Goal: Task Accomplishment & Management: Use online tool/utility

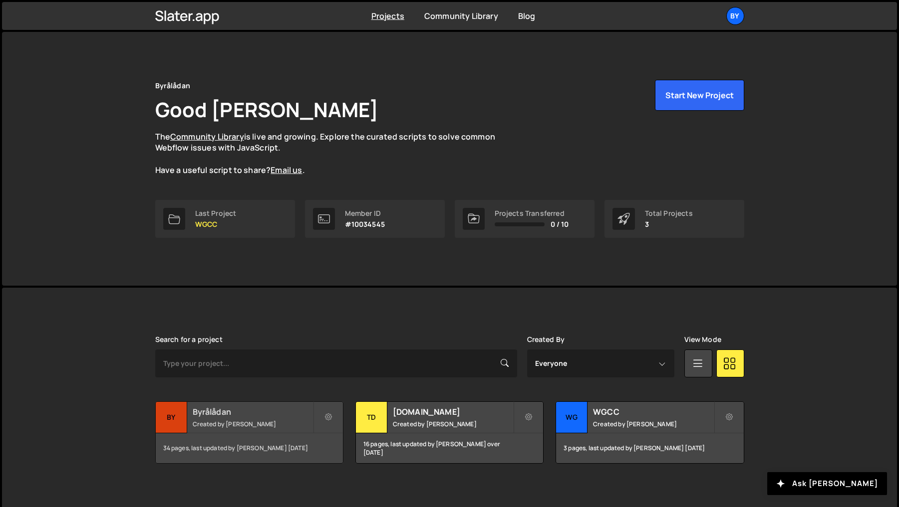
click at [292, 423] on small "Created by [PERSON_NAME]" at bounding box center [253, 424] width 120 height 8
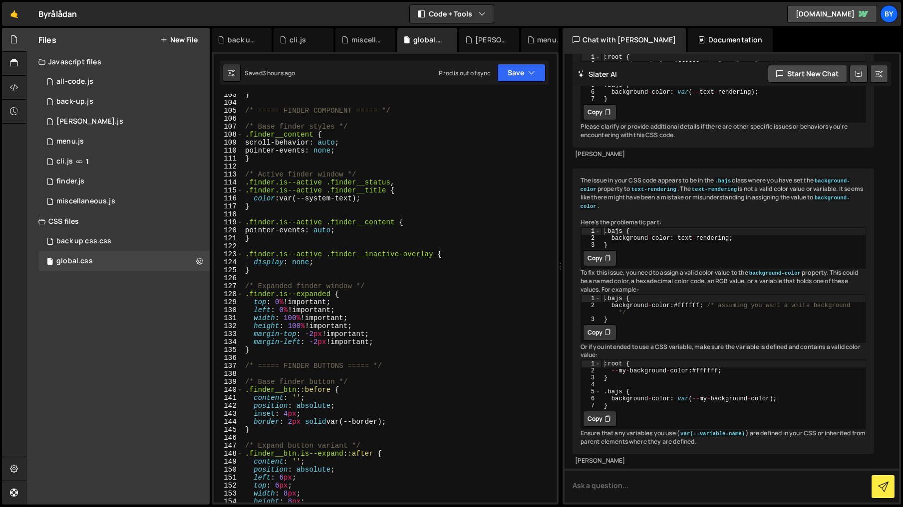
scroll to position [895, 0]
click at [277, 120] on div "} /* ===== FINDER COMPONENT ===== */ /* Base finder styles */ .finder__content …" at bounding box center [397, 305] width 309 height 425
type textarea "/* Base finder styles */"
type textarea "}"
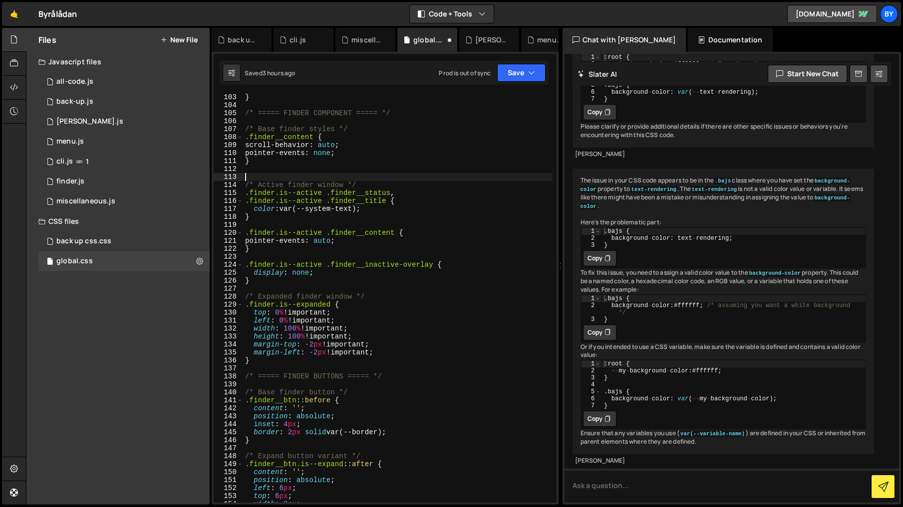
paste textarea "}"
type textarea "}"
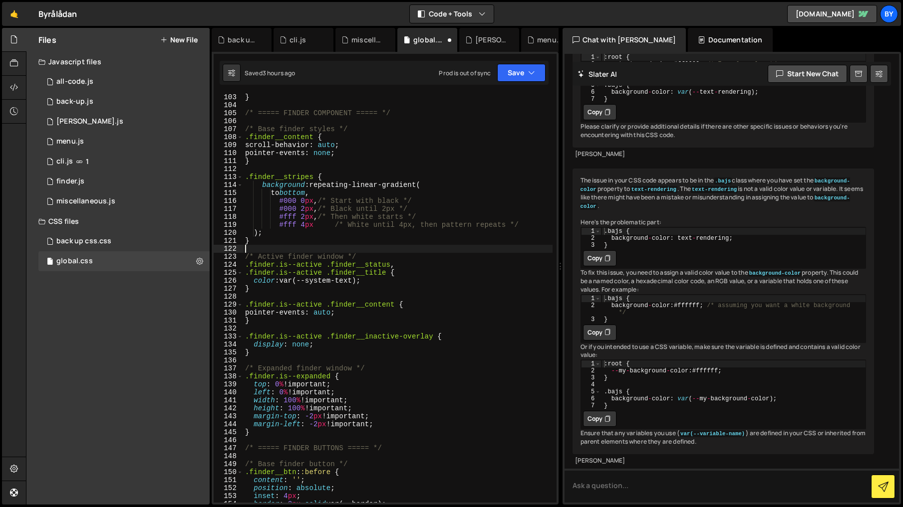
click at [314, 176] on div "} /* ===== FINDER COMPONENT ===== */ /* Base finder styles */ .finder__content …" at bounding box center [397, 305] width 309 height 425
click at [310, 128] on div "} /* ===== FINDER COMPONENT ===== */ /* Base finder styles */ .finder__content …" at bounding box center [397, 305] width 309 height 425
type textarea "/* Base finder styles */ .finder__content {"
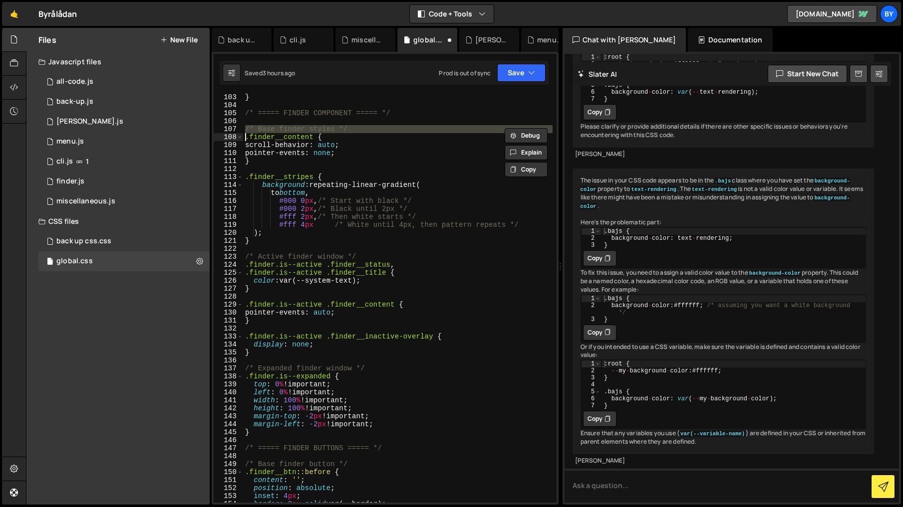
click at [296, 172] on div "} /* ===== FINDER COMPONENT ===== */ /* Base finder styles */ .finder__content …" at bounding box center [397, 305] width 309 height 425
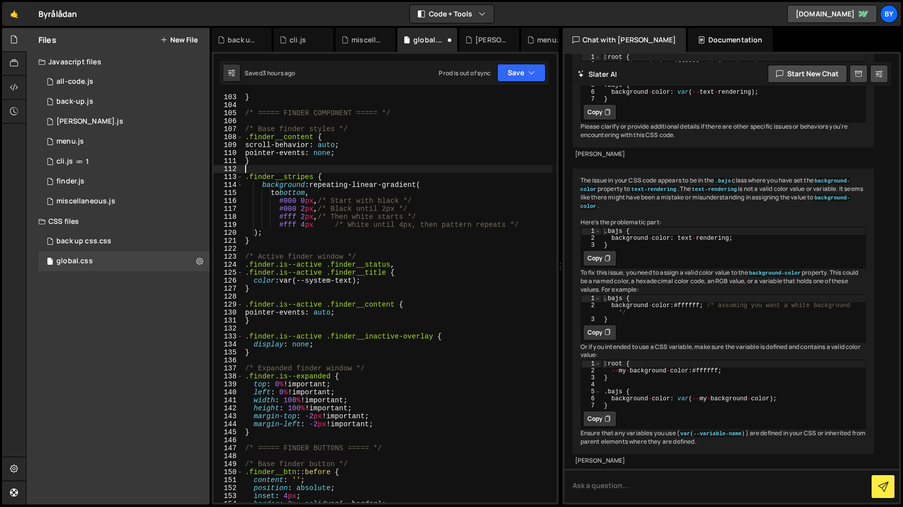
paste textarea "/* Base finder styles */"
type textarea "}"
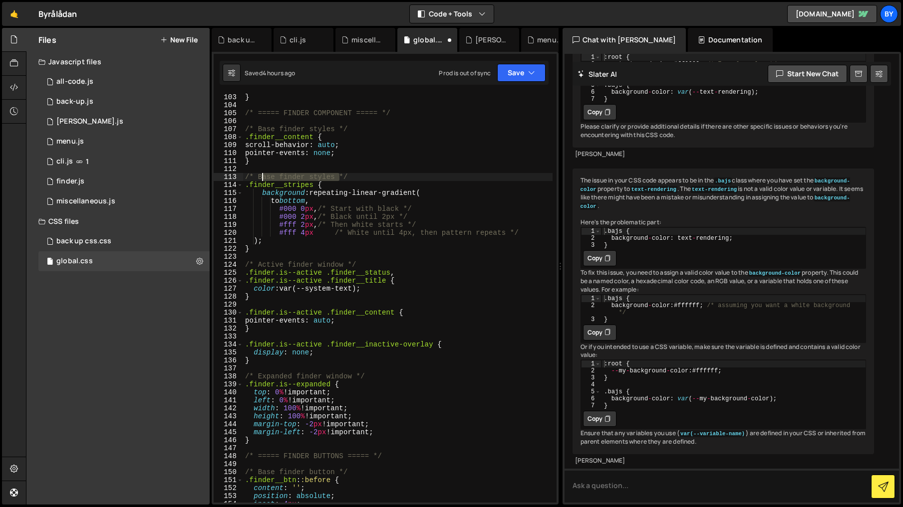
drag, startPoint x: 337, startPoint y: 179, endPoint x: 260, endPoint y: 177, distance: 76.9
click at [260, 177] on div "} /* ===== FINDER COMPONENT ===== */ /* Base finder styles */ .finder__content …" at bounding box center [397, 305] width 309 height 425
click at [529, 71] on icon "button" at bounding box center [531, 73] width 7 height 10
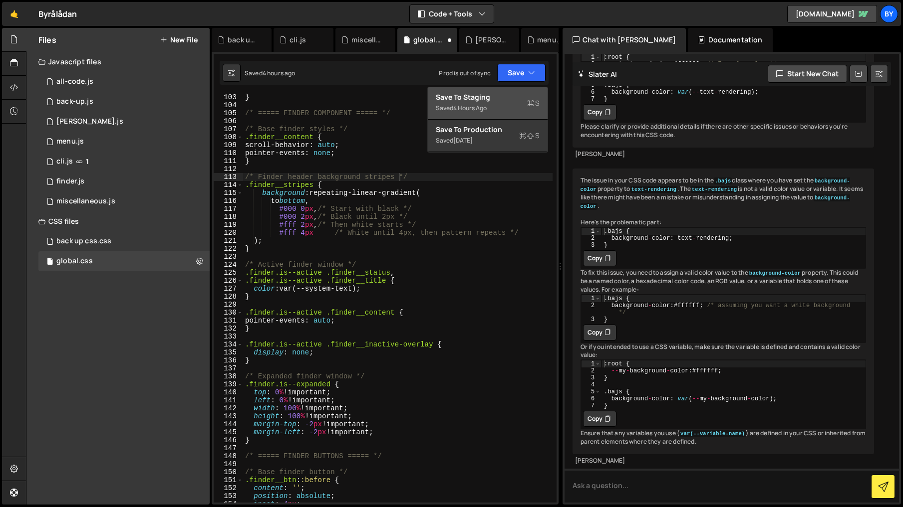
click at [522, 101] on div "Save to Staging S" at bounding box center [488, 97] width 104 height 10
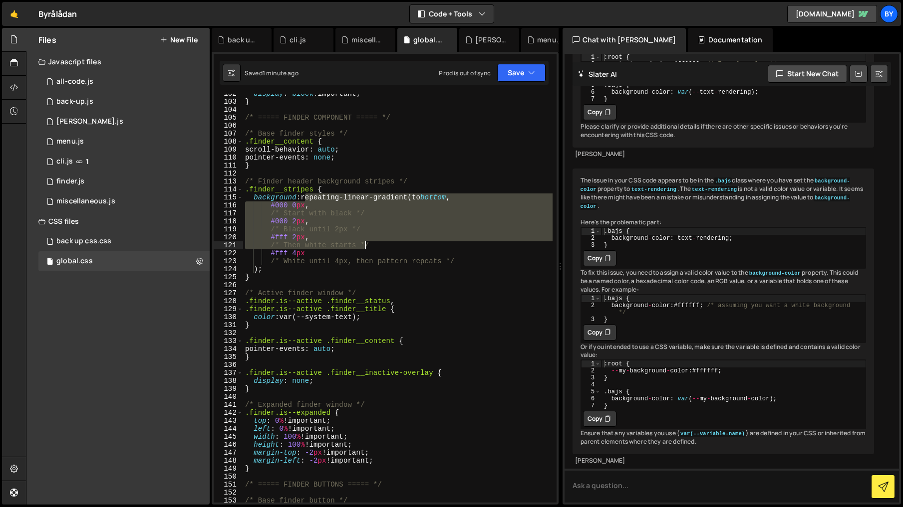
scroll to position [890, 0]
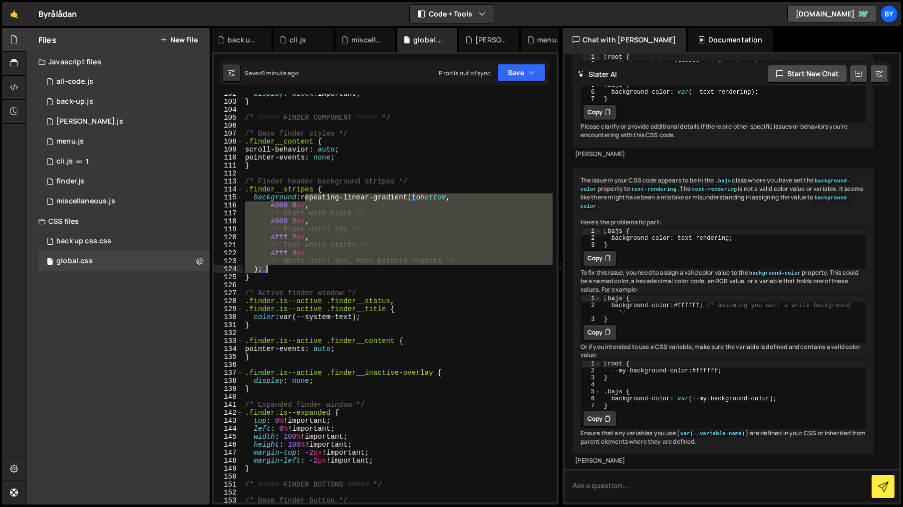
drag, startPoint x: 305, startPoint y: 198, endPoint x: 321, endPoint y: 278, distance: 82.3
click at [267, 271] on div "display : block !important ; } /* ===== FINDER COMPONENT ===== */ /* Base finde…" at bounding box center [397, 302] width 309 height 425
click at [305, 266] on div "display : block !important ; } /* ===== FINDER COMPONENT ===== */ /* Base finde…" at bounding box center [397, 302] width 309 height 425
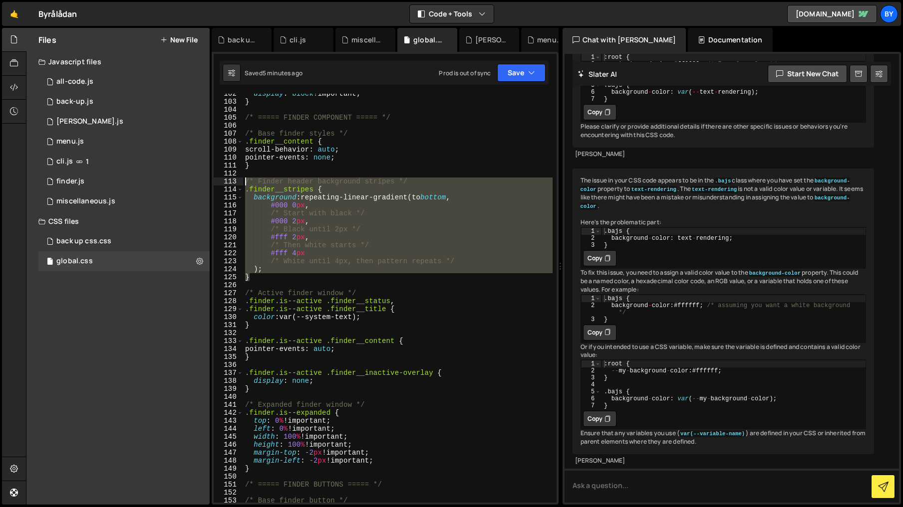
drag, startPoint x: 255, startPoint y: 233, endPoint x: 226, endPoint y: 185, distance: 56.6
click at [226, 185] on div "); 102 103 104 105 106 107 108 109 110 111 112 113 114 115 116 117 118 119 120 …" at bounding box center [385, 298] width 343 height 409
click at [245, 189] on div "display : block !important ; } /* ===== FINDER COMPONENT ===== */ /* Base finde…" at bounding box center [397, 298] width 309 height 409
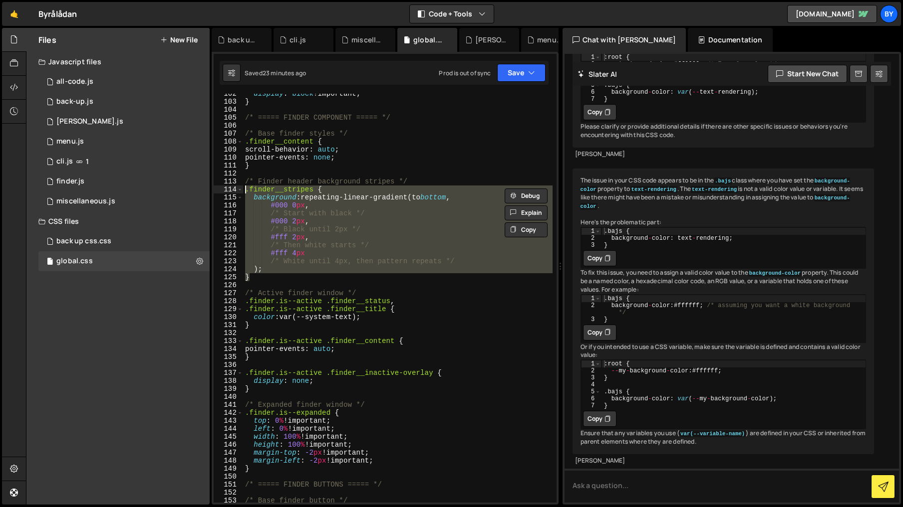
drag, startPoint x: 304, startPoint y: 267, endPoint x: 302, endPoint y: 256, distance: 11.2
click at [304, 267] on div "display : block !important ; } /* ===== FINDER COMPONENT ===== */ /* Base finde…" at bounding box center [397, 298] width 309 height 409
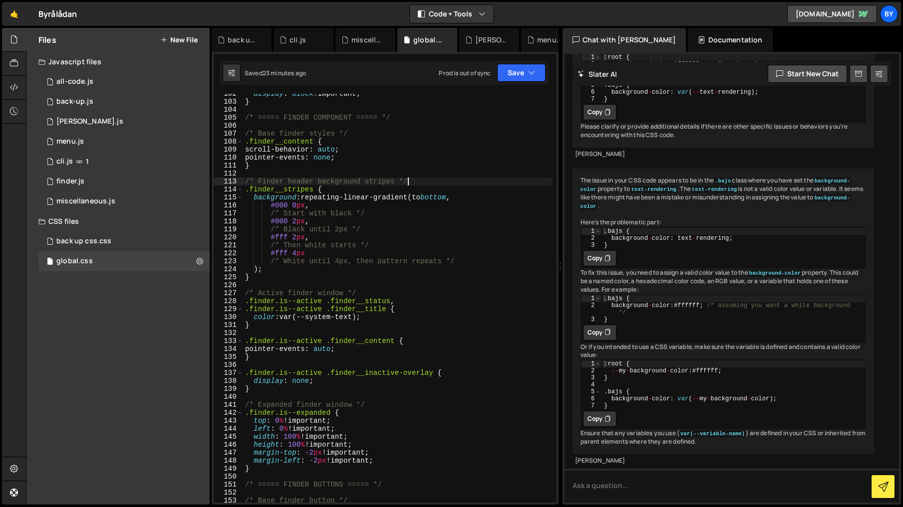
click at [456, 179] on div "display : block !important ; } /* ===== FINDER COMPONENT ===== */ /* Base finde…" at bounding box center [397, 302] width 309 height 425
type textarea "/* Finder header background stripes */"
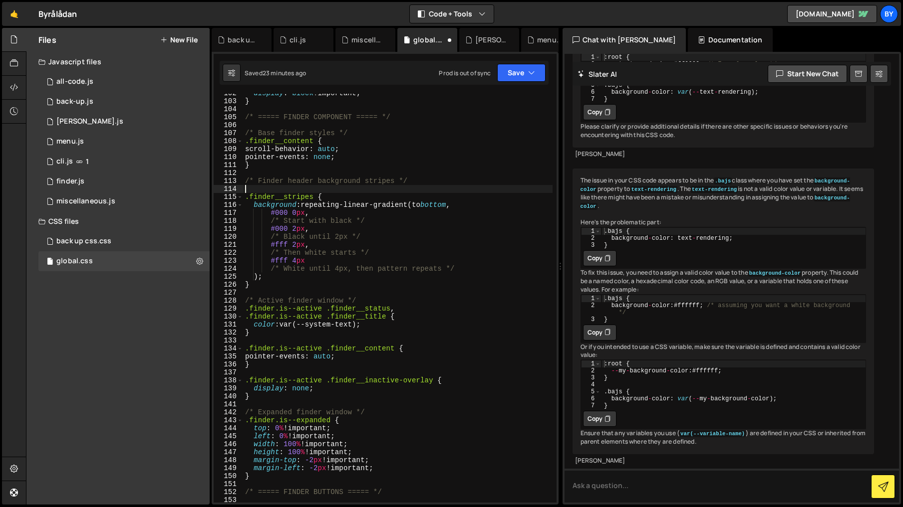
scroll to position [0, 0]
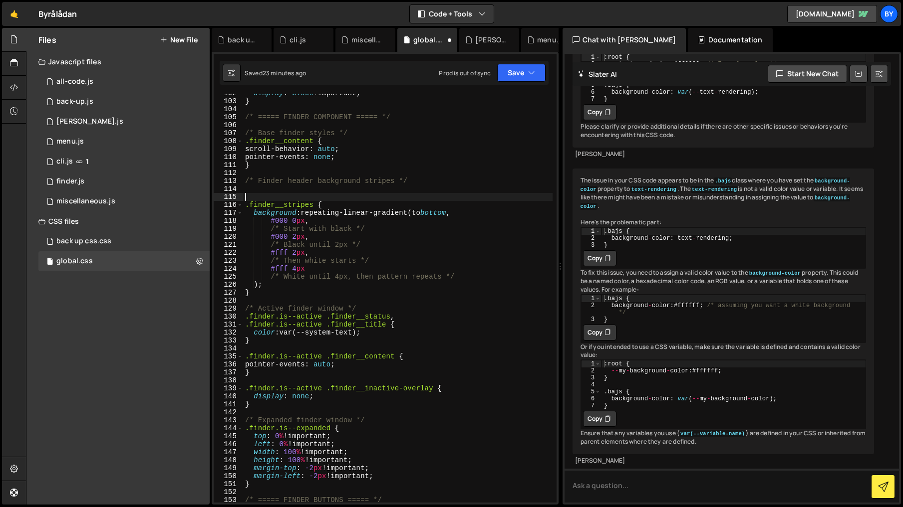
paste textarea "}"
type textarea "}"
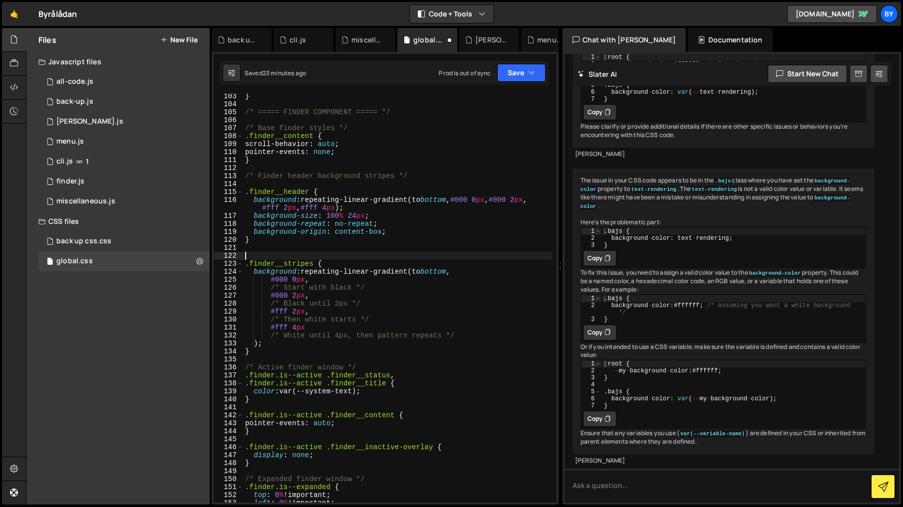
scroll to position [896, 0]
drag, startPoint x: 390, startPoint y: 269, endPoint x: 281, endPoint y: 192, distance: 133.5
click at [390, 269] on div "} /* ===== FINDER COMPONENT ===== */ /* Base finder styles */ .finder__content …" at bounding box center [397, 304] width 309 height 425
drag, startPoint x: 531, startPoint y: 71, endPoint x: 530, endPoint y: 90, distance: 18.5
click at [531, 71] on icon "button" at bounding box center [531, 73] width 7 height 10
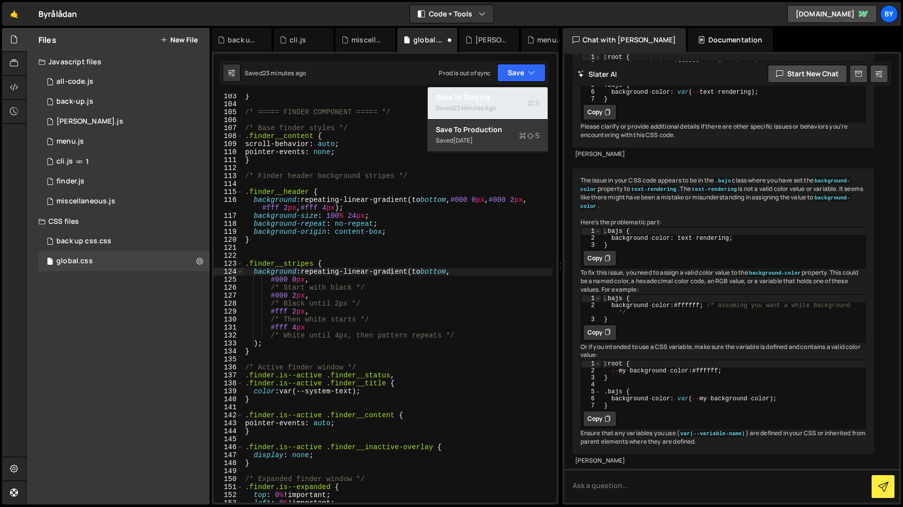
click at [514, 104] on div "Saved 23 minutes ago" at bounding box center [488, 108] width 104 height 12
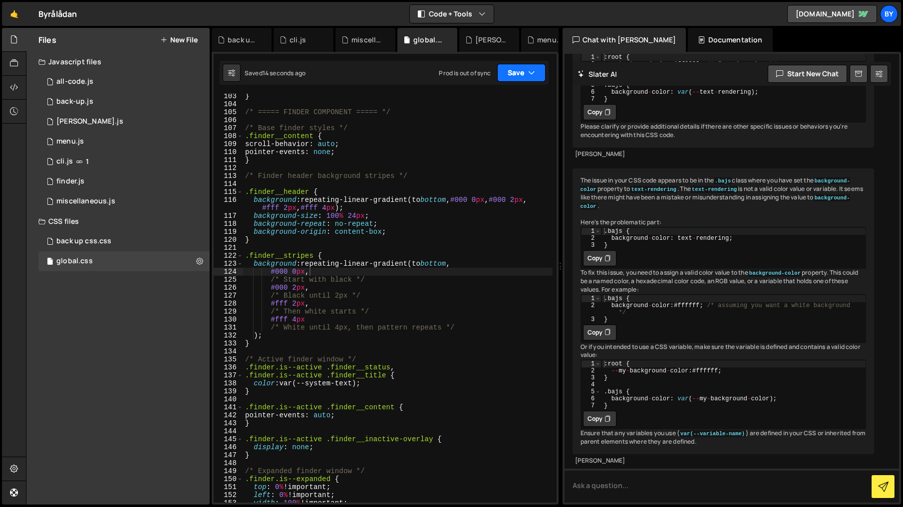
click at [527, 75] on button "Save" at bounding box center [521, 73] width 48 height 18
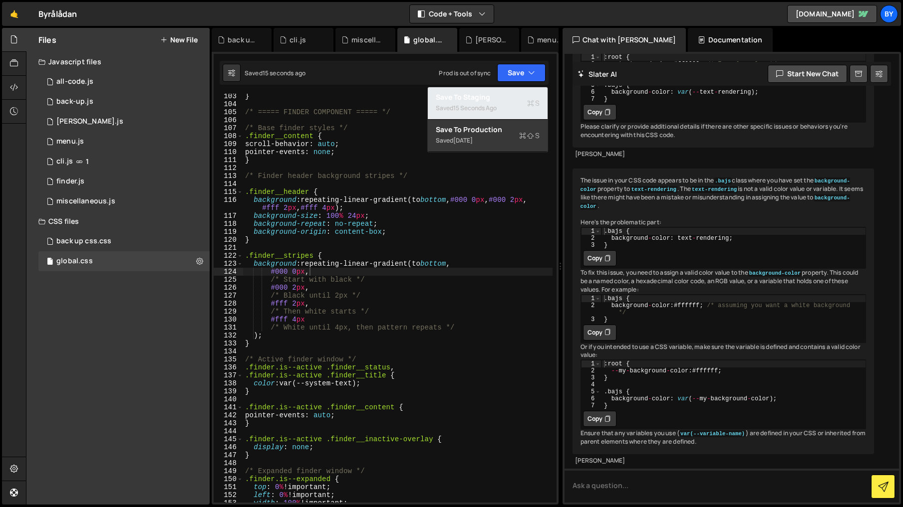
click at [525, 98] on div "Save to Staging S" at bounding box center [488, 97] width 104 height 10
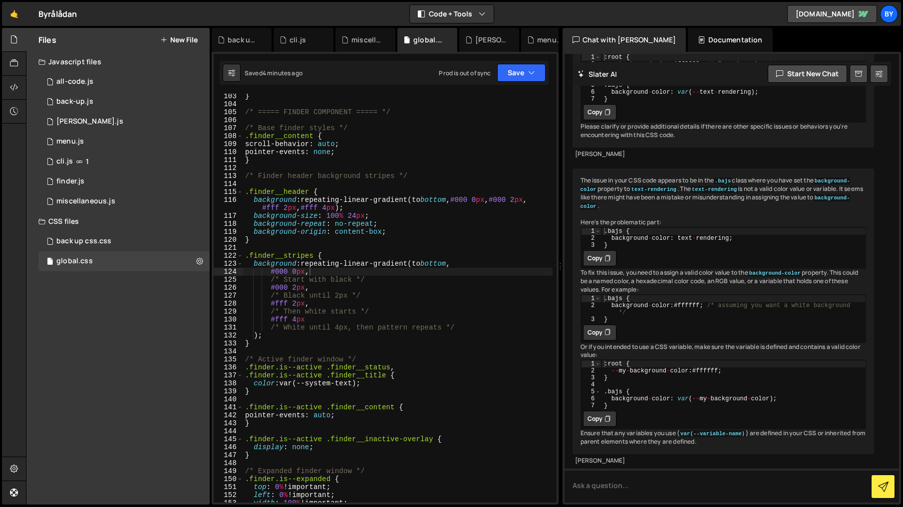
drag, startPoint x: 421, startPoint y: 283, endPoint x: 442, endPoint y: 370, distance: 89.3
click at [421, 283] on div "} /* ===== FINDER COMPONENT ===== */ /* Base finder styles */ .finder__content …" at bounding box center [397, 304] width 309 height 425
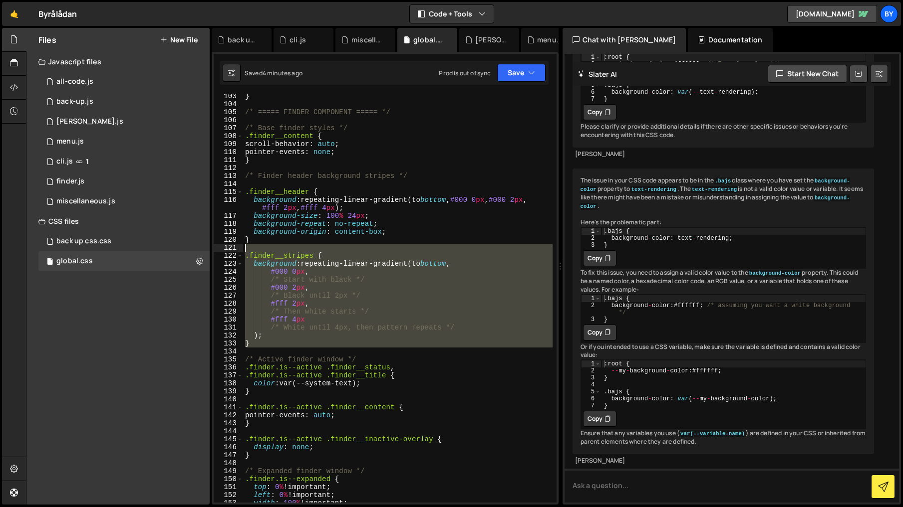
drag, startPoint x: 268, startPoint y: 352, endPoint x: 223, endPoint y: 252, distance: 109.9
click at [223, 252] on div "/* Start with black */ 103 104 105 106 107 108 109 110 111 112 113 114 115 116 …" at bounding box center [385, 298] width 343 height 409
type textarea ".finder__stripes {"
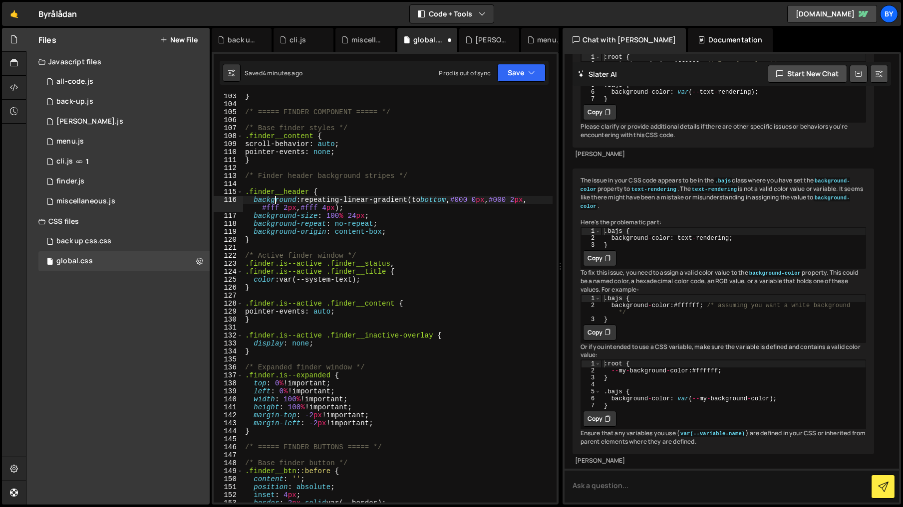
click at [276, 202] on div "} /* ===== FINDER COMPONENT ===== */ /* Base finder styles */ .finder__content …" at bounding box center [397, 304] width 309 height 425
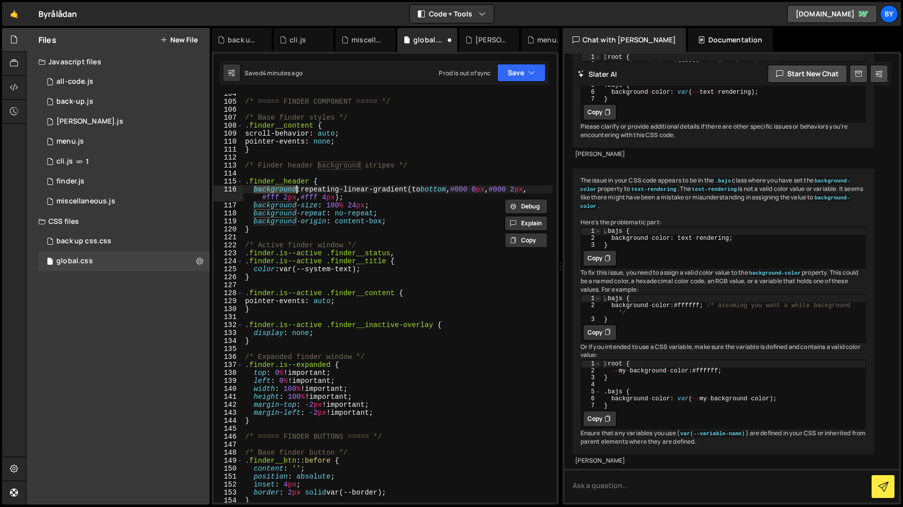
click at [388, 199] on div "/* ===== FINDER COMPONENT ===== */ /* Base finder styles */ .finder__content { …" at bounding box center [397, 302] width 309 height 425
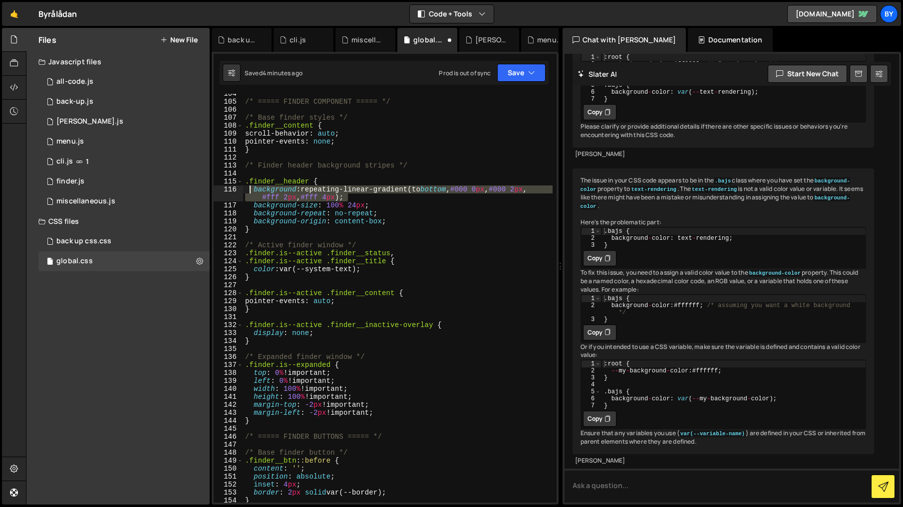
drag, startPoint x: 377, startPoint y: 200, endPoint x: 248, endPoint y: 192, distance: 129.0
click at [248, 192] on div "/* ===== FINDER COMPONENT ===== */ /* Base finder styles */ .finder__content { …" at bounding box center [397, 302] width 309 height 425
click at [442, 191] on div "/* ===== FINDER COMPONENT ===== */ /* Base finder styles */ .finder__content { …" at bounding box center [397, 298] width 309 height 409
drag, startPoint x: 322, startPoint y: 192, endPoint x: 344, endPoint y: 198, distance: 22.9
click at [344, 198] on div "/* ===== FINDER COMPONENT ===== */ /* Base finder styles */ .finder__content { …" at bounding box center [397, 302] width 309 height 425
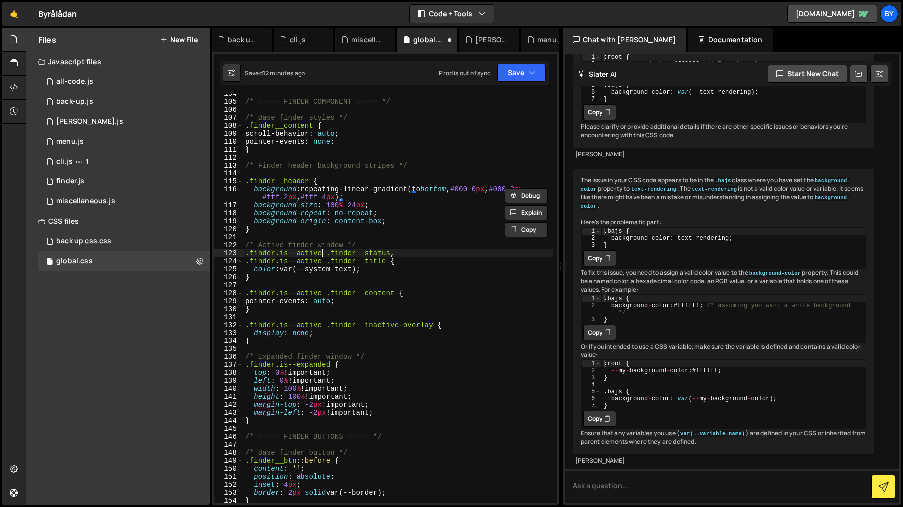
click at [321, 256] on div "/* ===== FINDER COMPONENT ===== */ /* Base finder styles */ .finder__content { …" at bounding box center [397, 302] width 309 height 425
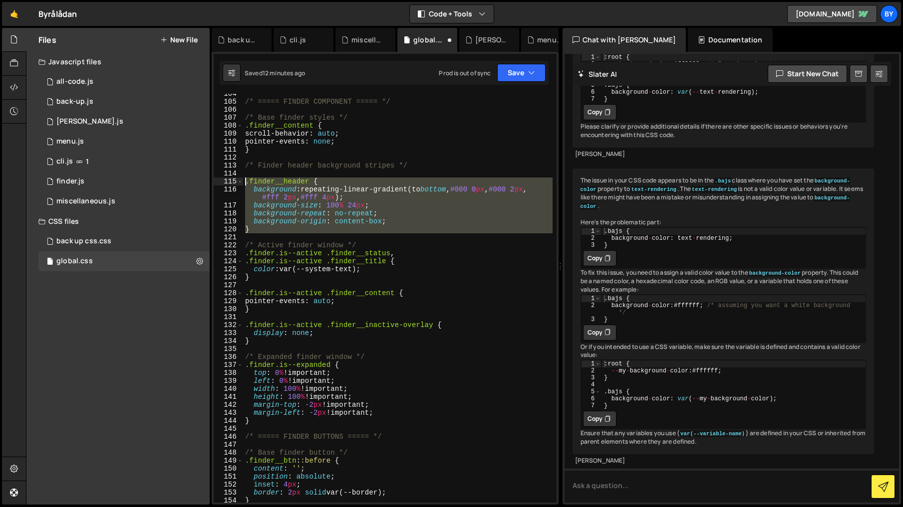
drag, startPoint x: 314, startPoint y: 235, endPoint x: 235, endPoint y: 178, distance: 97.5
click at [235, 178] on div ".finder.is--active .finder__status, 104 105 106 107 108 109 110 111 112 113 114…" at bounding box center [385, 298] width 343 height 409
type textarea ".finder__header { background: repeating-linear-gradient(to bottom, #000 0px, #0…"
click at [288, 235] on div "/* ===== FINDER COMPONENT ===== */ /* Base finder styles */ .finder__content { …" at bounding box center [397, 298] width 309 height 409
drag, startPoint x: 292, startPoint y: 235, endPoint x: 242, endPoint y: 185, distance: 70.6
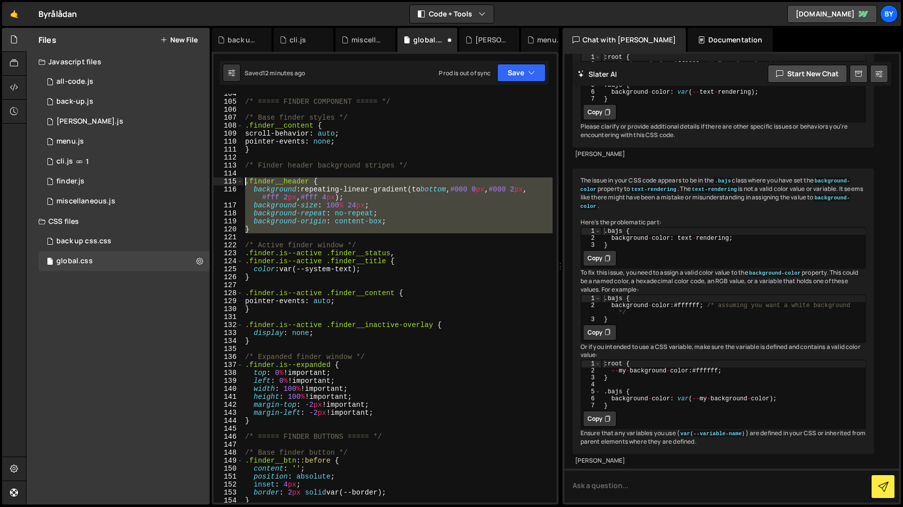
click at [242, 185] on div "104 105 106 107 108 109 110 111 112 113 114 115 116 117 118 119 120 121 122 123…" at bounding box center [385, 298] width 343 height 409
click at [358, 204] on div "/* ===== FINDER COMPONENT ===== */ /* Base finder styles */ .finder__content { …" at bounding box center [397, 298] width 309 height 409
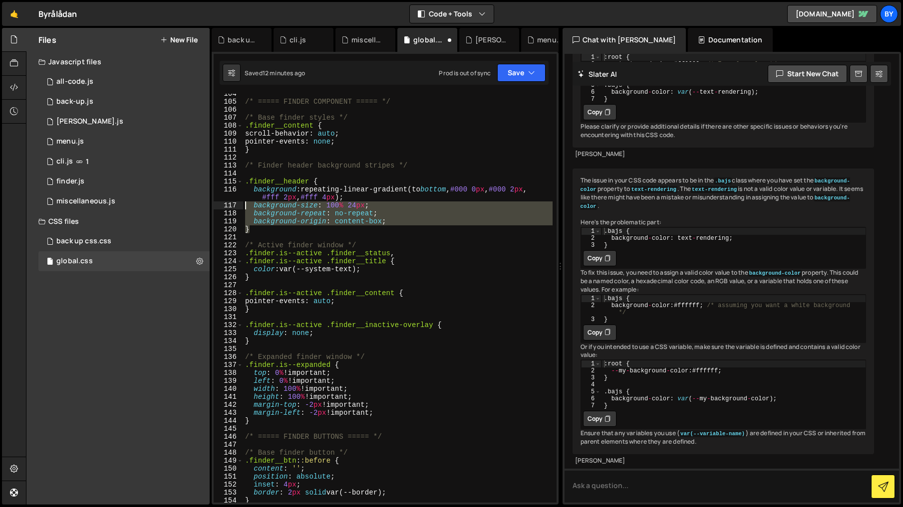
drag, startPoint x: 397, startPoint y: 226, endPoint x: 240, endPoint y: 207, distance: 157.7
click at [240, 207] on div "background-size: 100% 24px; 104 105 106 107 108 109 110 111 112 113 114 115 116…" at bounding box center [385, 298] width 343 height 409
type textarea "background-size: 100% 24px; background-repeat: no-repeat;"
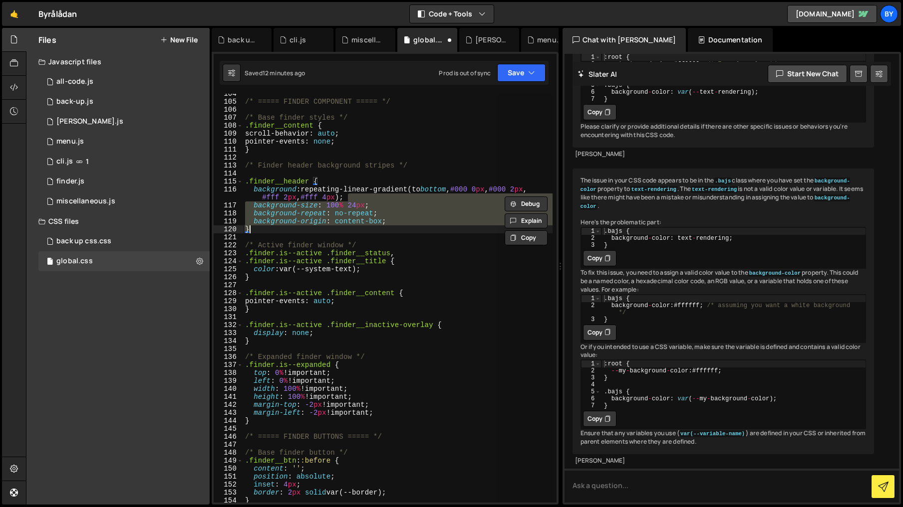
click at [389, 213] on div "/* ===== FINDER COMPONENT ===== */ /* Base finder styles */ .finder__content { …" at bounding box center [397, 298] width 309 height 409
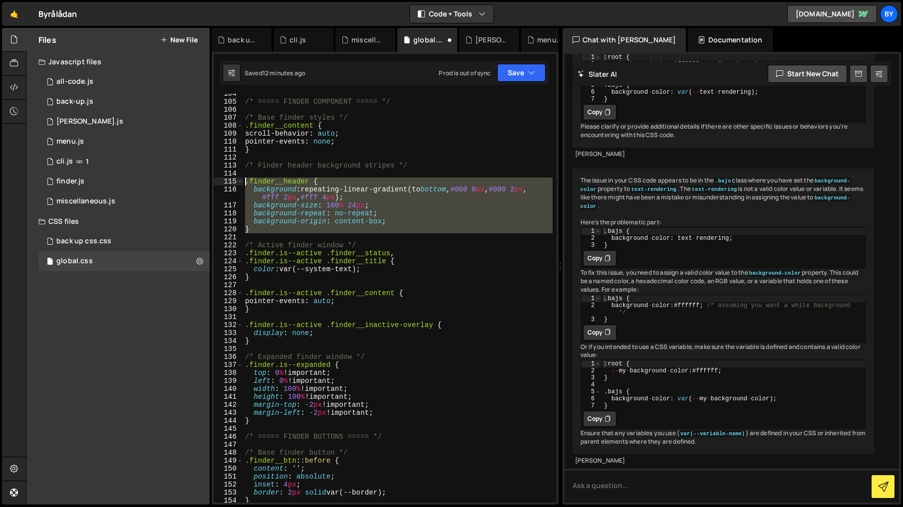
drag, startPoint x: 338, startPoint y: 234, endPoint x: 249, endPoint y: 185, distance: 101.4
click at [237, 181] on div "background-repeat: no-repeat; 104 105 106 107 108 109 110 111 112 113 114 115 1…" at bounding box center [385, 298] width 343 height 409
click at [285, 203] on div "/* ===== FINDER COMPONENT ===== */ /* Base finder styles */ .finder__content { …" at bounding box center [397, 298] width 309 height 409
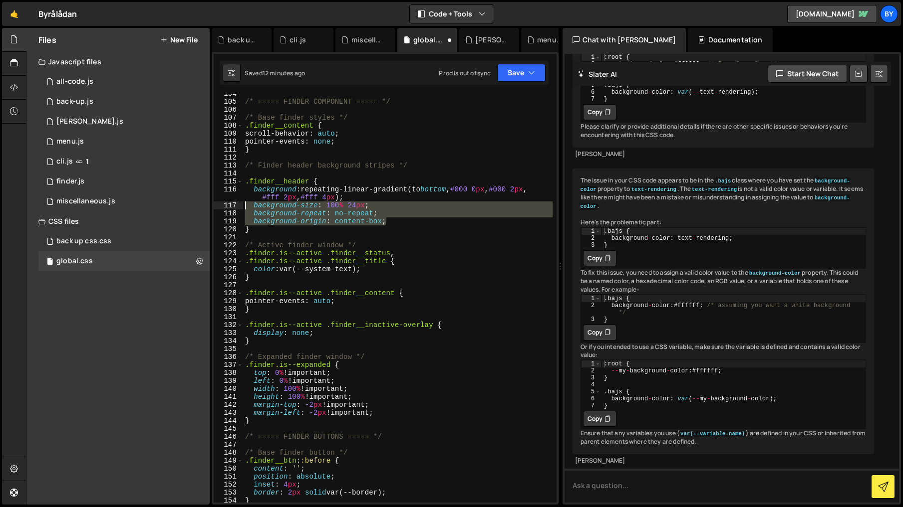
drag, startPoint x: 406, startPoint y: 221, endPoint x: 237, endPoint y: 203, distance: 169.6
click at [237, 203] on div "background-size: 100% 24px; 104 105 106 107 108 109 110 111 112 113 114 115 116…" at bounding box center [385, 298] width 343 height 409
type textarea "background-size: 100% 24px; background-repeat: no-repeat;"
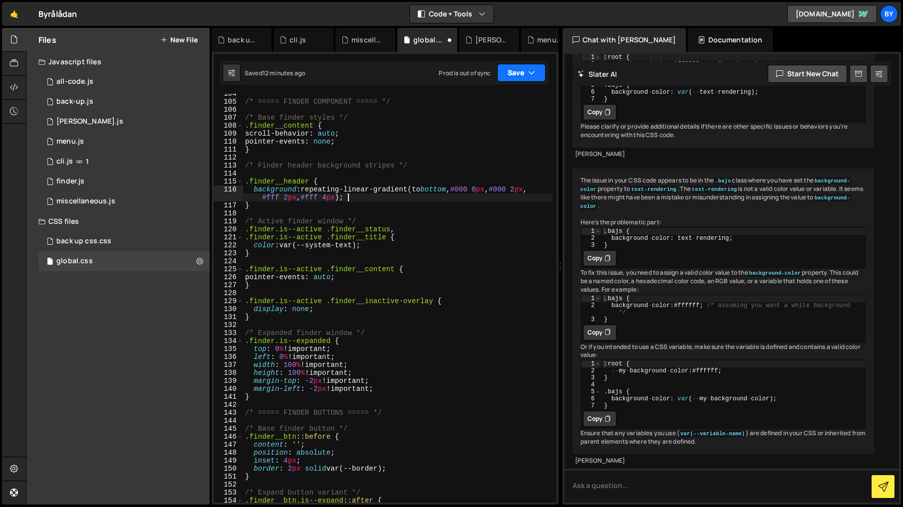
drag, startPoint x: 526, startPoint y: 81, endPoint x: 522, endPoint y: 84, distance: 5.4
click at [526, 81] on button "Save" at bounding box center [521, 73] width 48 height 18
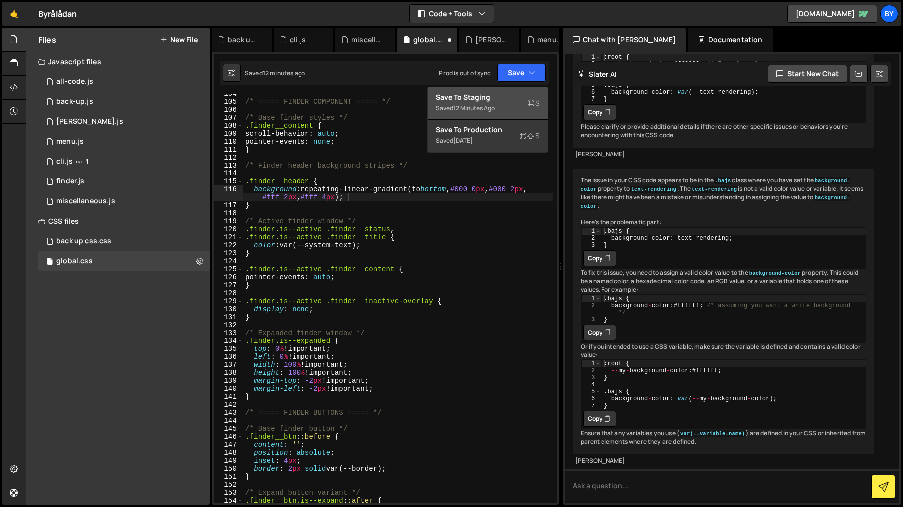
click at [508, 101] on div "Save to Staging S" at bounding box center [488, 97] width 104 height 10
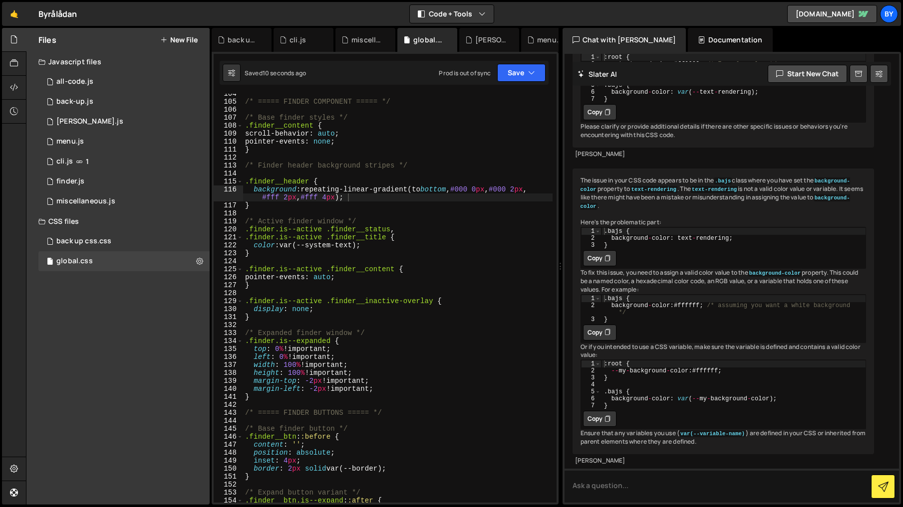
type textarea "}"
click at [338, 205] on div "/* ===== FINDER COMPONENT ===== */ /* Base finder styles */ .finder__content { …" at bounding box center [397, 302] width 309 height 425
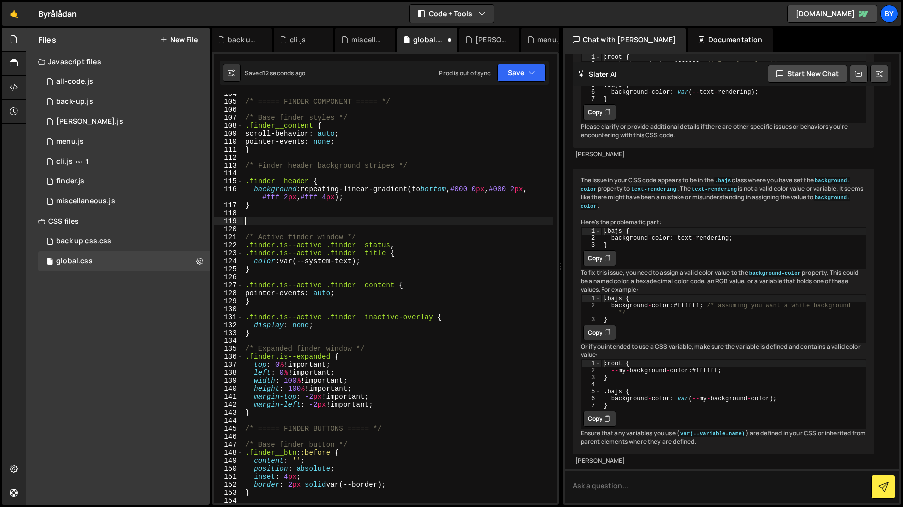
paste textarea
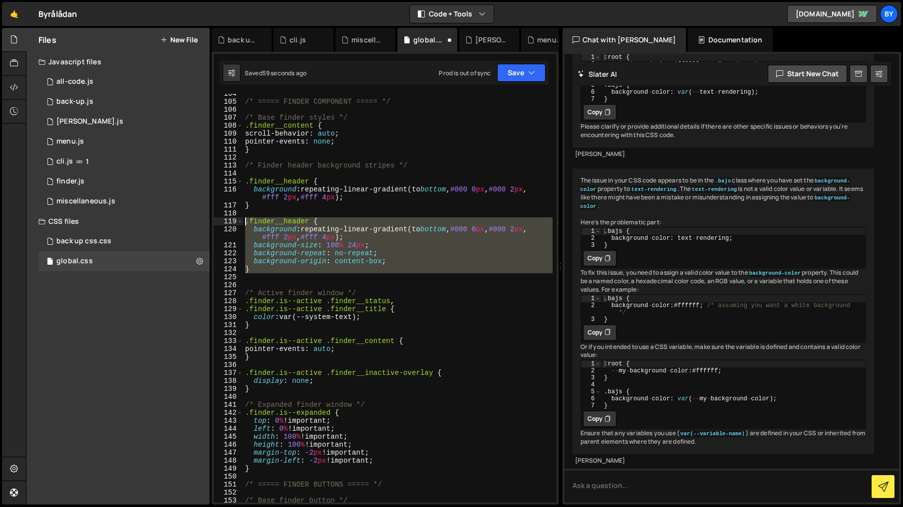
drag, startPoint x: 273, startPoint y: 275, endPoint x: 204, endPoint y: 222, distance: 87.5
click at [204, 222] on div "Files New File Javascript files 1 all-code.js 0 1 back-up.js 0 1 [PERSON_NAME].…" at bounding box center [464, 266] width 877 height 477
type textarea ".finder__header { background: repeating-linear-gradient(to bottom, #000 0px, #0…"
paste textarea
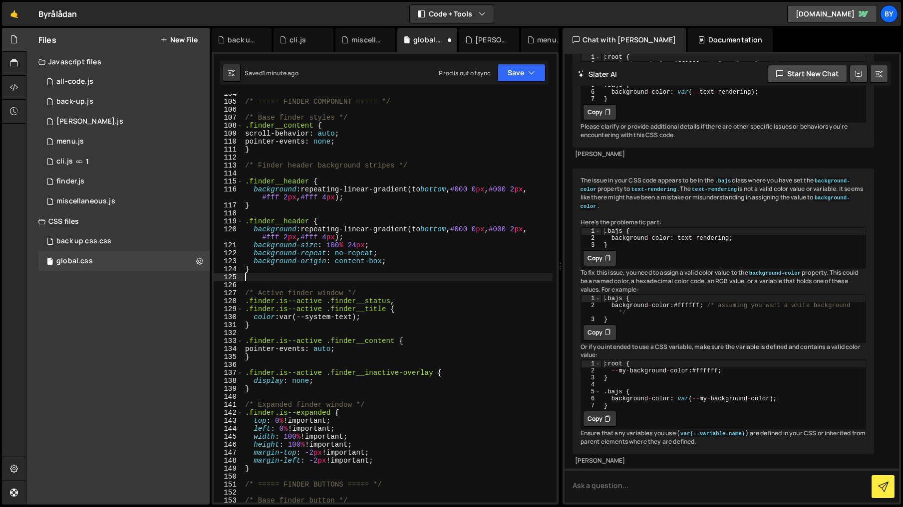
click at [417, 242] on div "/* ===== FINDER COMPONENT ===== */ /* Base finder styles */ .finder__content { …" at bounding box center [397, 302] width 309 height 425
type textarea "background-size: 100% 24px;"
drag, startPoint x: 512, startPoint y: 65, endPoint x: 504, endPoint y: 98, distance: 33.9
click at [512, 66] on button "Save" at bounding box center [521, 73] width 48 height 18
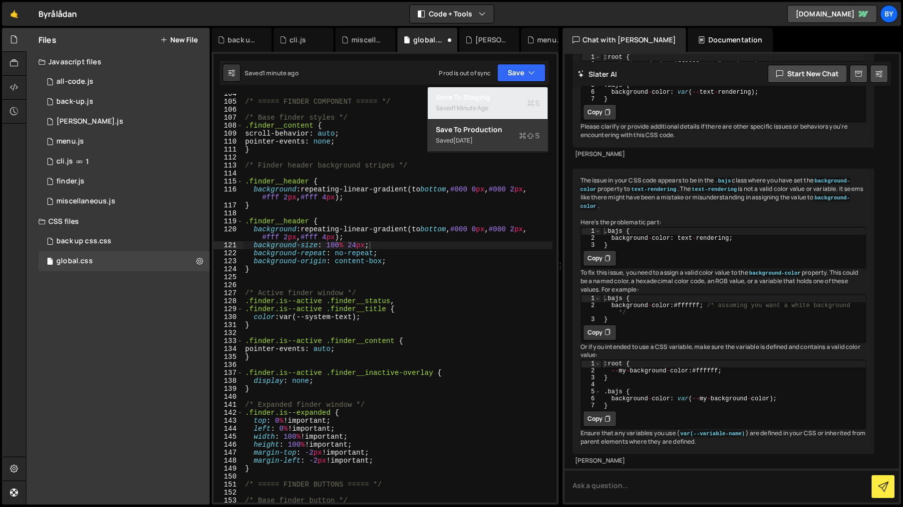
click at [503, 98] on div "Save to Staging S" at bounding box center [488, 97] width 104 height 10
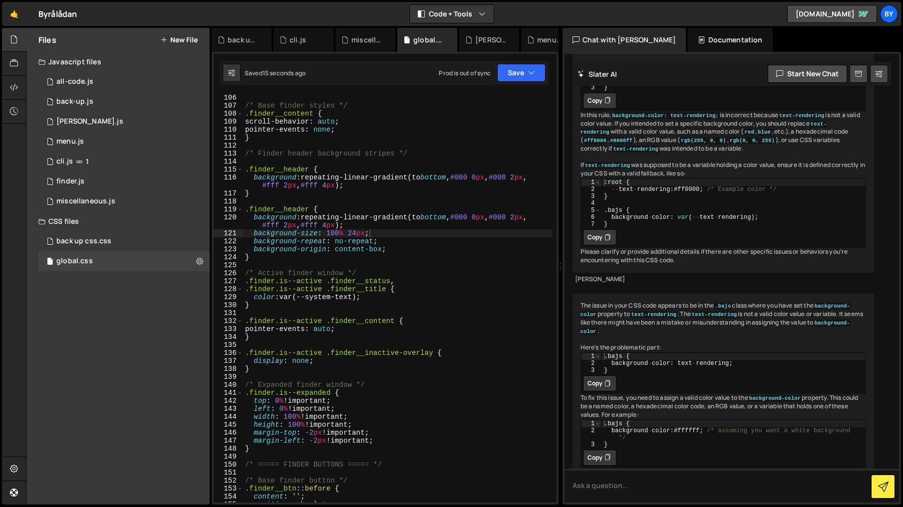
scroll to position [5679, 0]
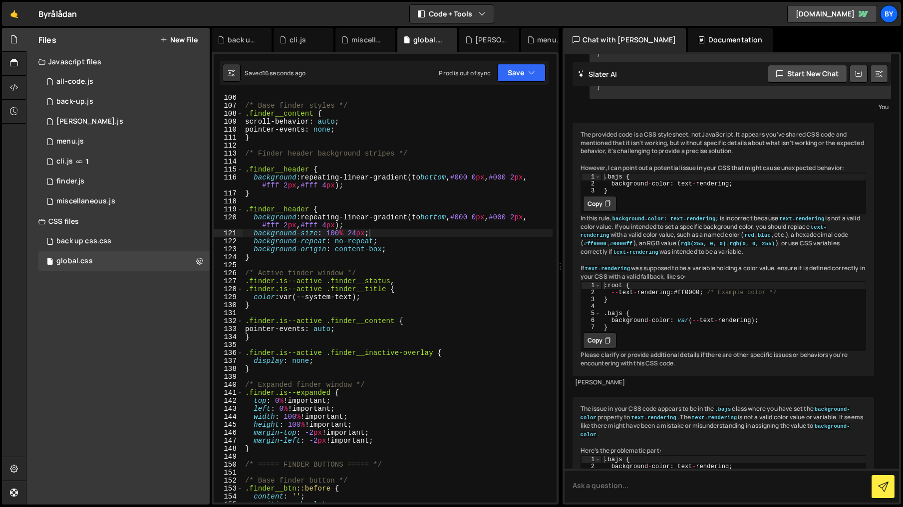
click at [468, 202] on div "/* Base finder styles */ .finder__content { scroll-behavior : auto ; pointer-ev…" at bounding box center [397, 306] width 309 height 425
